Goal: Information Seeking & Learning: Check status

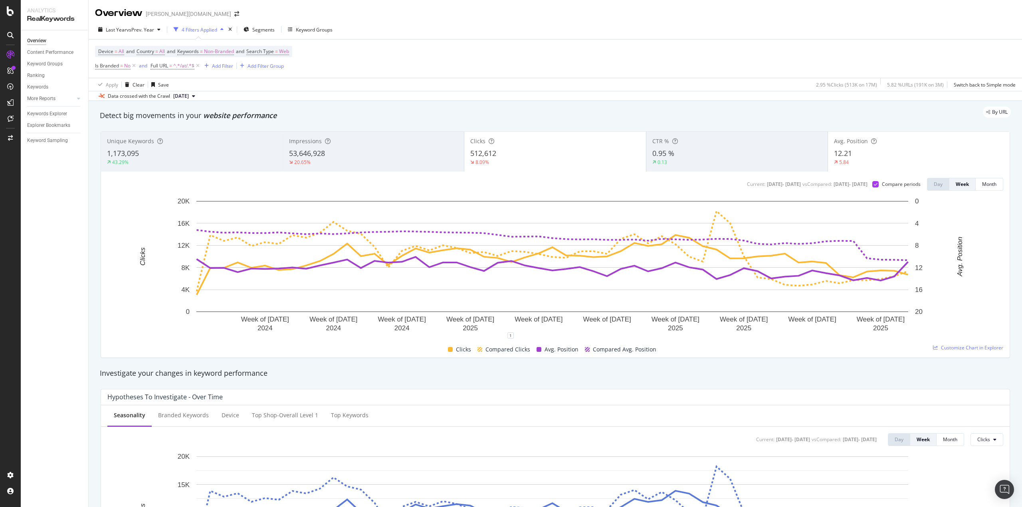
click at [863, 156] on div "12.21" at bounding box center [919, 153] width 170 height 10
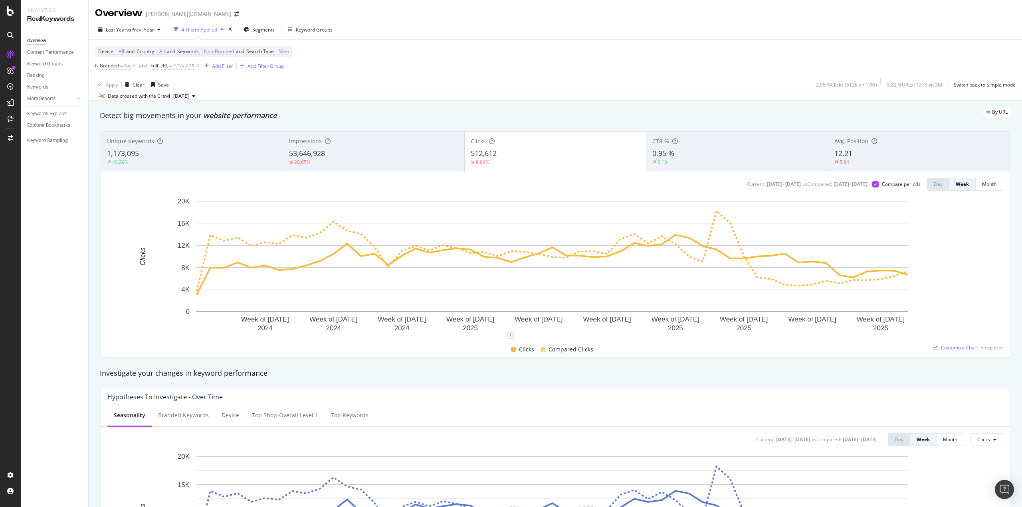
click at [745, 161] on div "0.13" at bounding box center [737, 162] width 170 height 7
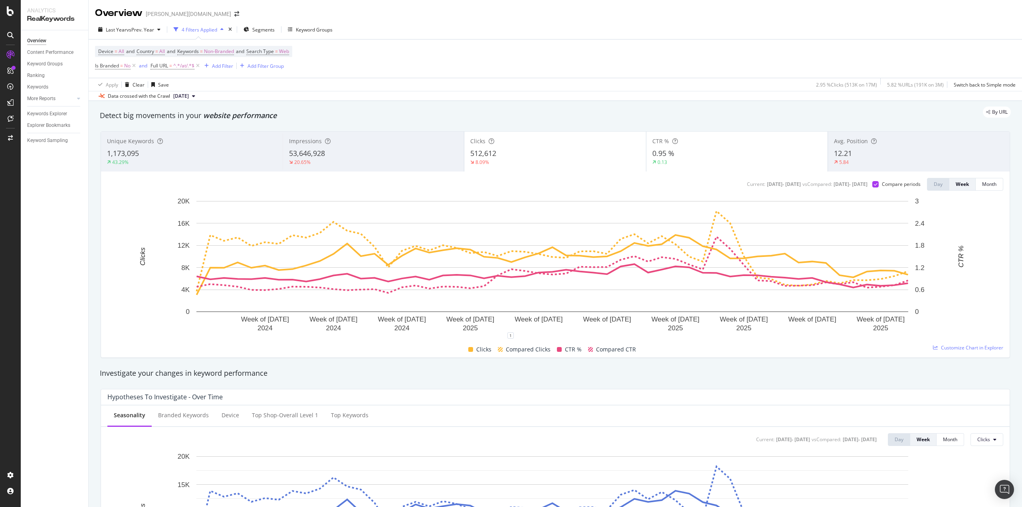
click at [738, 153] on div "0.95 %" at bounding box center [737, 153] width 170 height 10
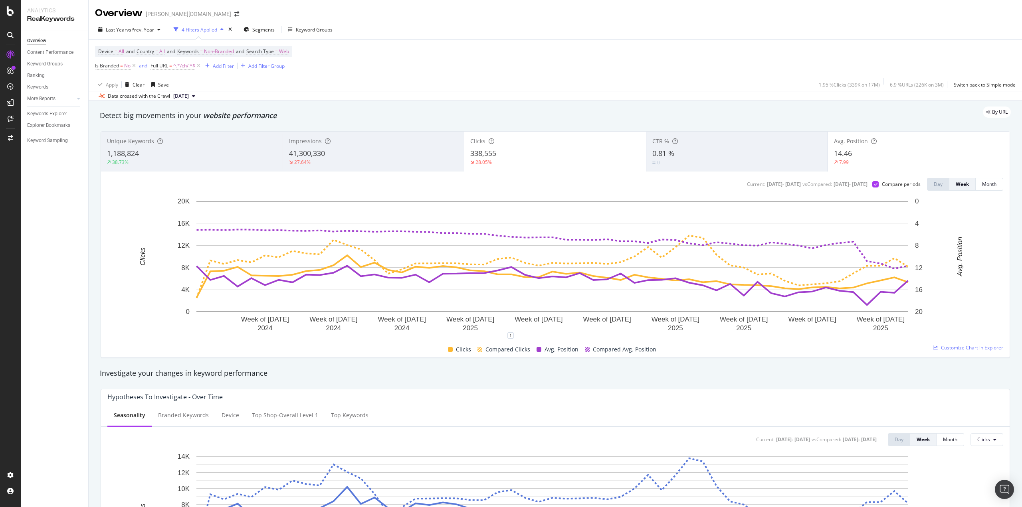
click at [854, 150] on div "14.46" at bounding box center [919, 153] width 170 height 10
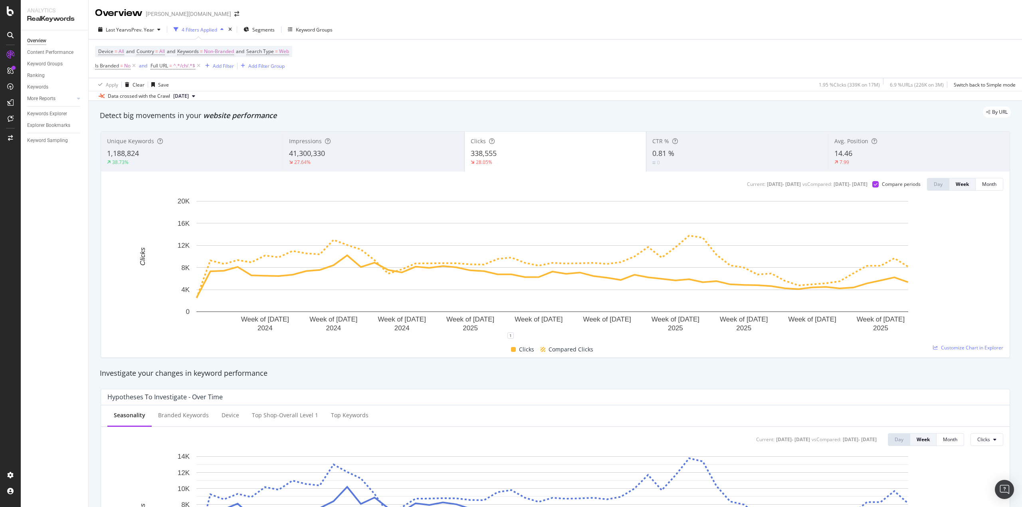
click at [888, 150] on div "14.46" at bounding box center [918, 153] width 169 height 10
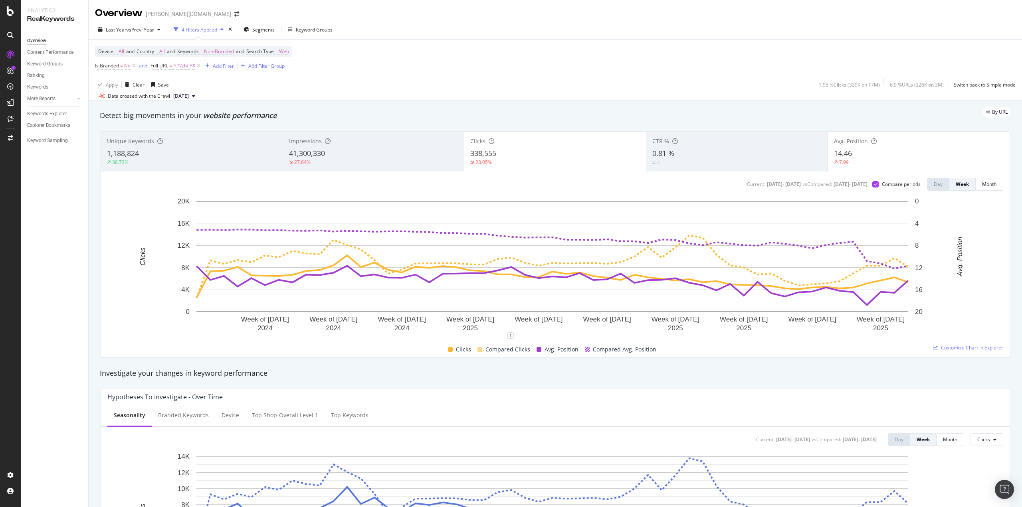
click at [566, 147] on div "Clicks 338,555 28.05%" at bounding box center [555, 152] width 182 height 36
